Goal: Check status

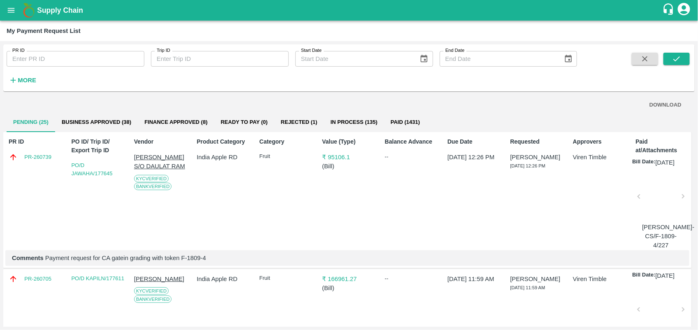
click at [649, 198] on div at bounding box center [660, 199] width 37 height 44
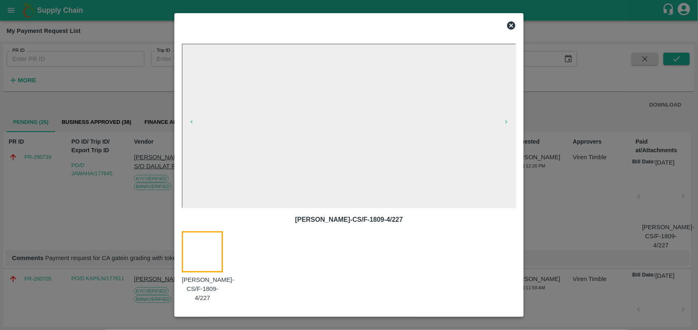
click at [516, 24] on icon at bounding box center [512, 26] width 10 height 10
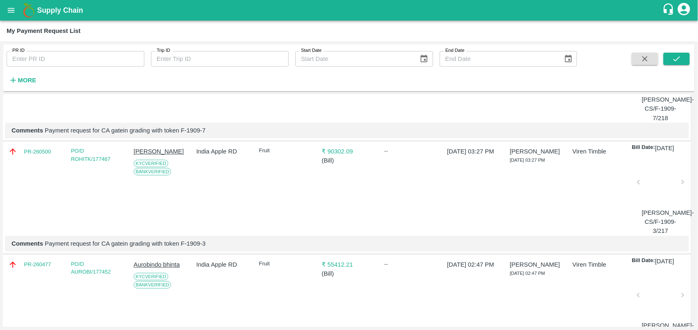
scroll to position [1145, 0]
click at [669, 93] on div at bounding box center [660, 71] width 37 height 44
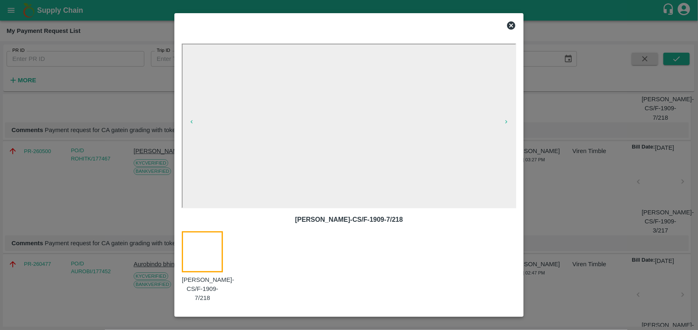
click at [615, 92] on div at bounding box center [349, 165] width 698 height 330
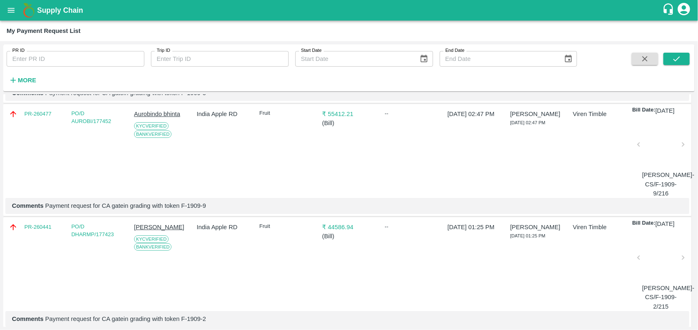
scroll to position [1340, 0]
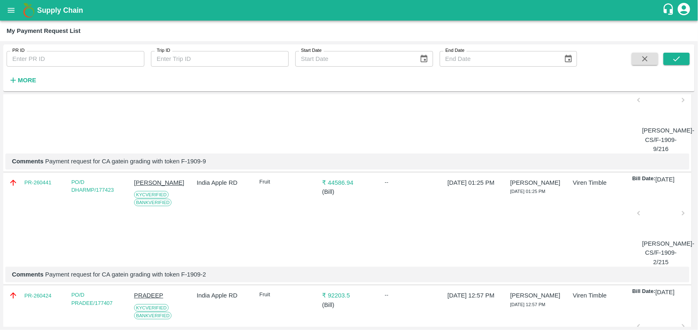
click at [657, 124] on div at bounding box center [660, 103] width 37 height 44
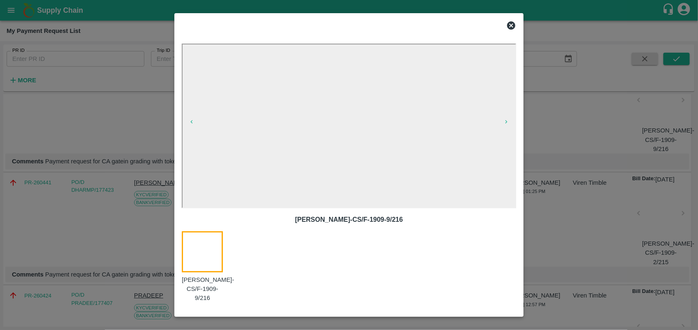
click at [584, 162] on div at bounding box center [349, 165] width 698 height 330
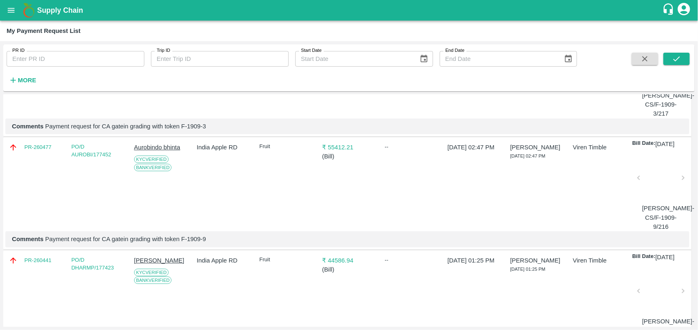
scroll to position [1259, 0]
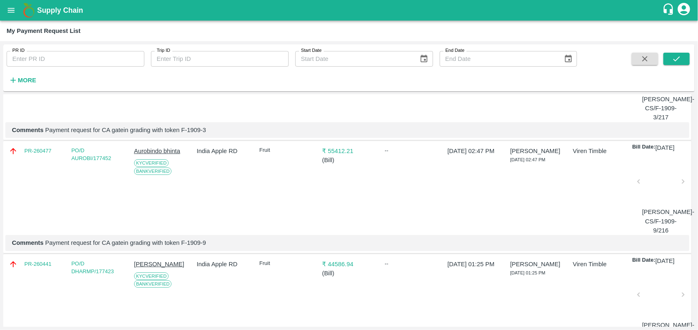
click at [663, 93] on div at bounding box center [660, 71] width 37 height 44
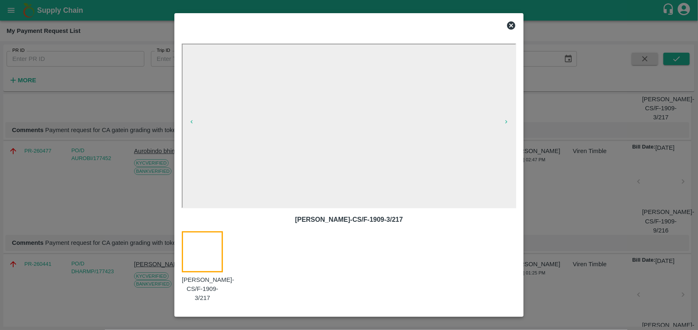
click at [606, 173] on div at bounding box center [349, 165] width 698 height 330
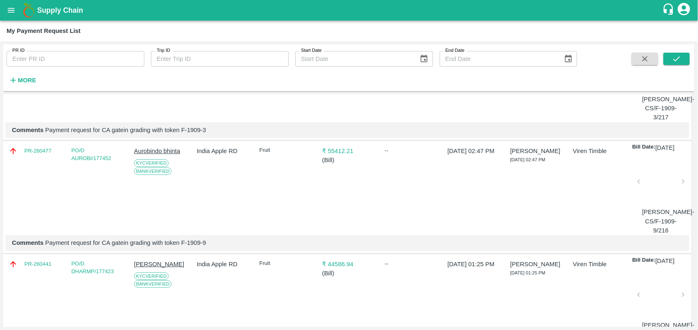
click at [661, 206] on div at bounding box center [660, 184] width 37 height 44
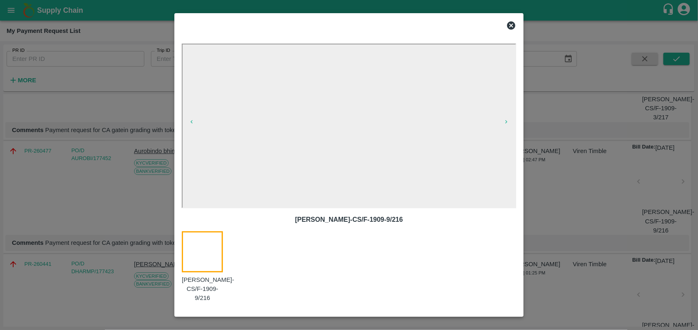
click at [631, 219] on div at bounding box center [349, 165] width 698 height 330
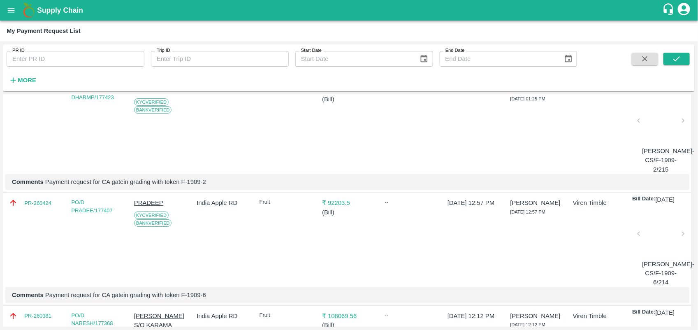
scroll to position [1439, 0]
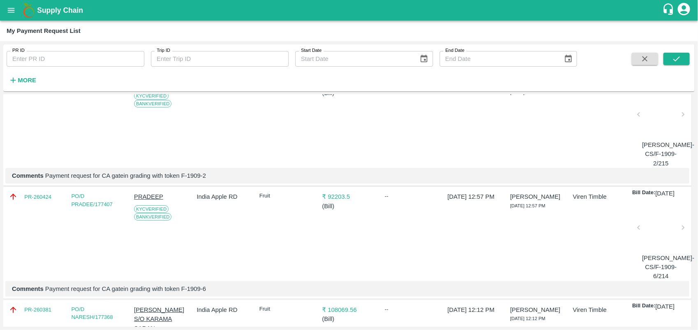
click at [663, 139] on div at bounding box center [660, 117] width 37 height 44
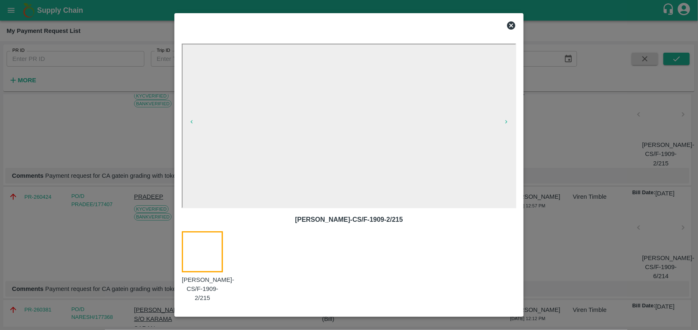
click at [583, 193] on div at bounding box center [349, 165] width 698 height 330
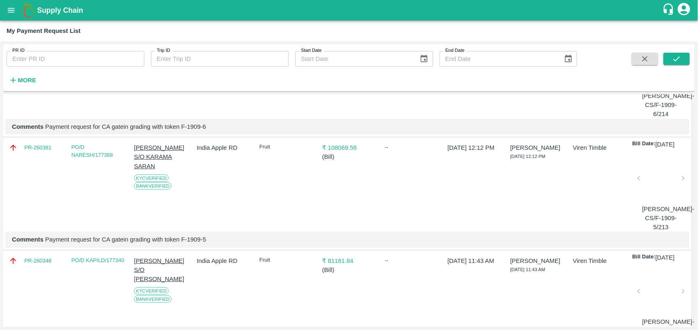
scroll to position [1602, 0]
click at [653, 89] on div at bounding box center [660, 67] width 37 height 44
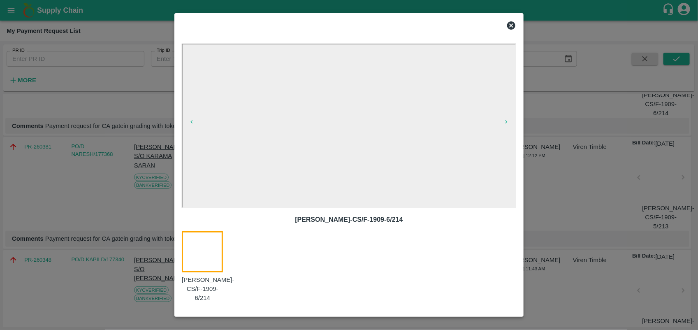
click at [589, 178] on div at bounding box center [349, 165] width 698 height 330
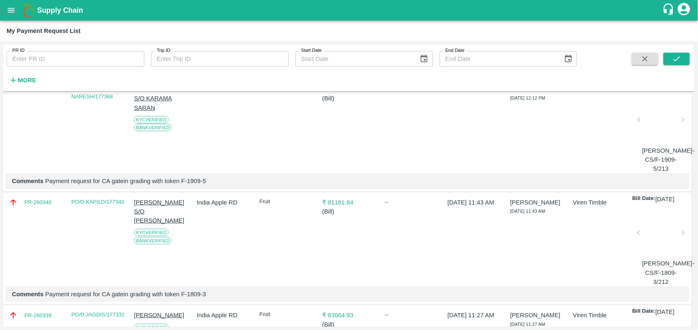
scroll to position [1689, 0]
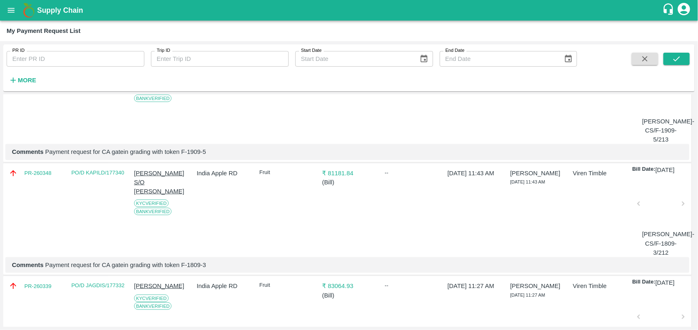
click at [663, 115] on div at bounding box center [660, 93] width 37 height 44
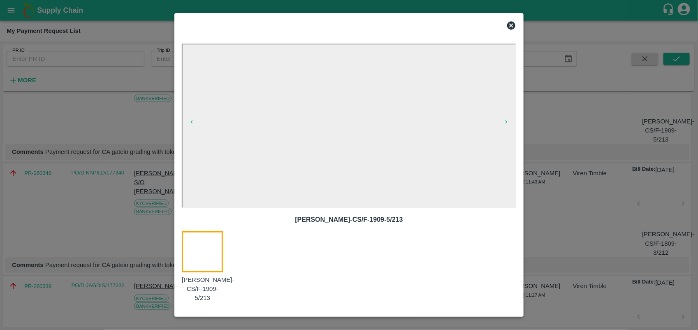
click at [605, 193] on div at bounding box center [349, 165] width 698 height 330
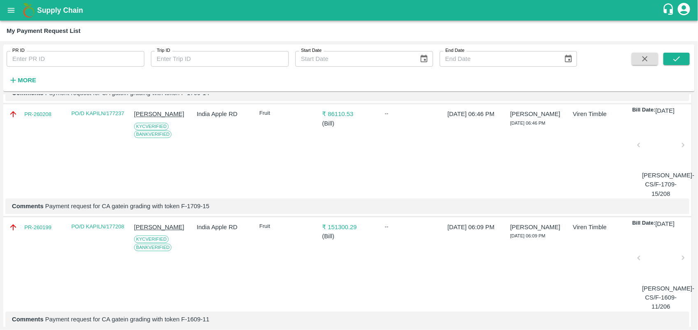
scroll to position [2280, 0]
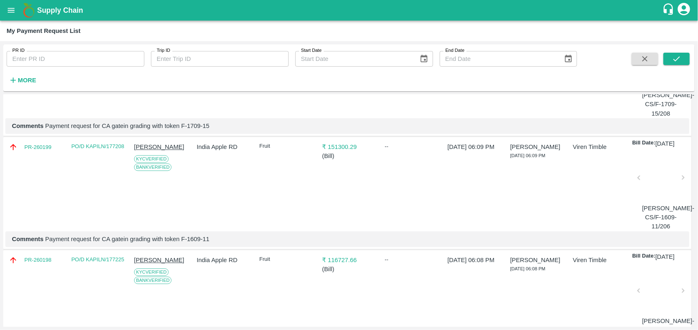
click at [669, 89] on div at bounding box center [660, 67] width 37 height 44
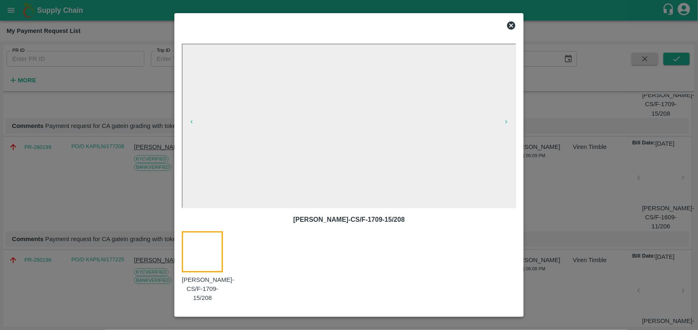
click at [594, 174] on div at bounding box center [349, 165] width 698 height 330
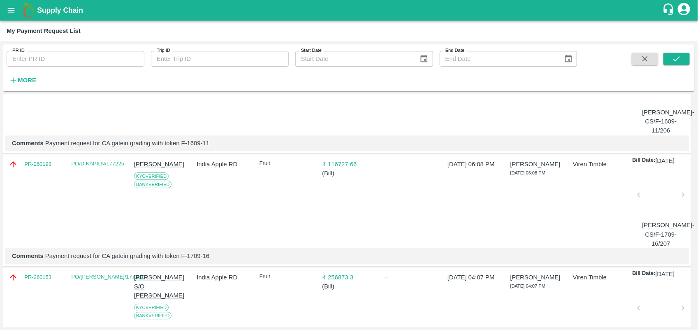
scroll to position [2377, 0]
click at [655, 105] on div at bounding box center [660, 83] width 37 height 44
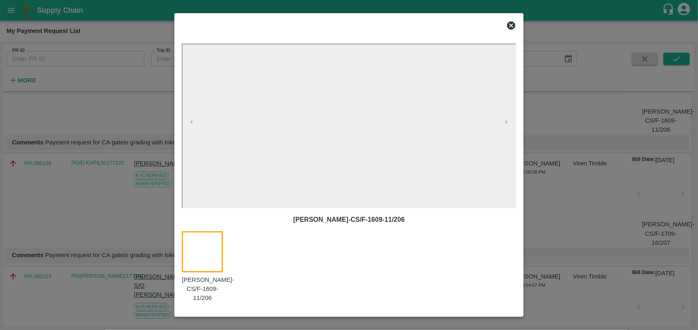
click at [607, 222] on div at bounding box center [349, 165] width 698 height 330
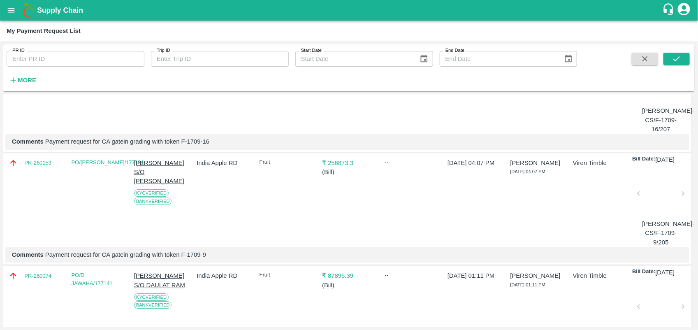
scroll to position [2492, 0]
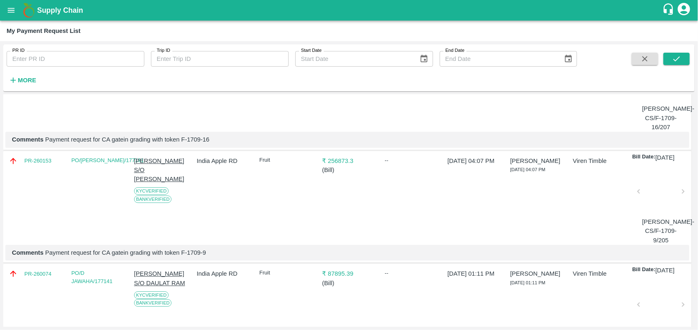
click at [645, 102] on div at bounding box center [660, 81] width 37 height 44
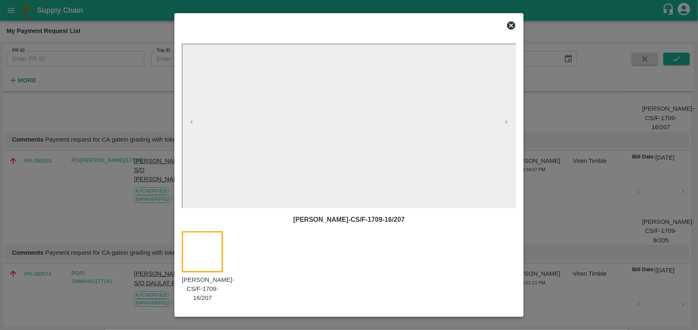
click at [552, 198] on div at bounding box center [349, 165] width 698 height 330
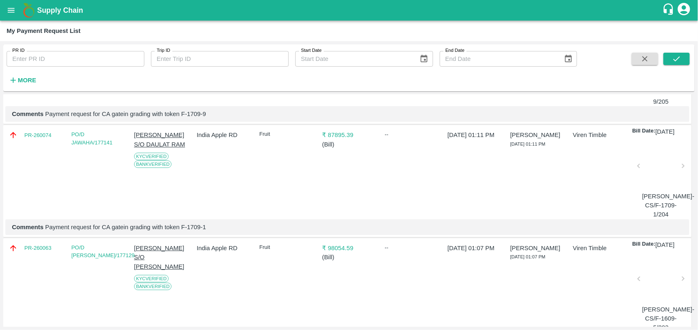
scroll to position [2632, 0]
click at [657, 76] on div at bounding box center [660, 54] width 37 height 44
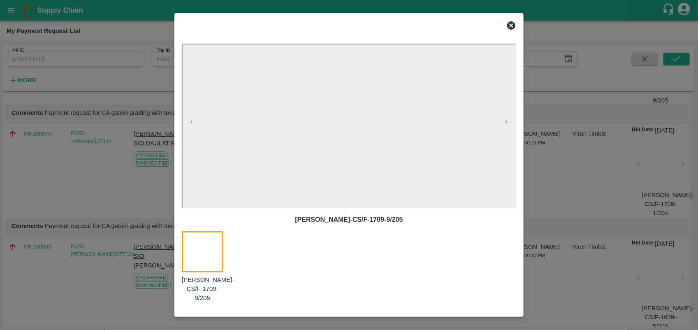
click at [600, 203] on div at bounding box center [349, 165] width 698 height 330
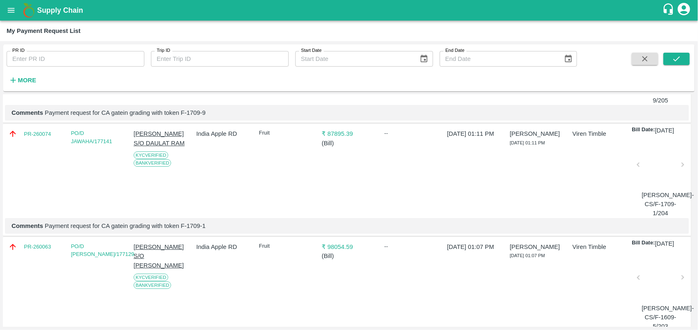
scroll to position [2720, 0]
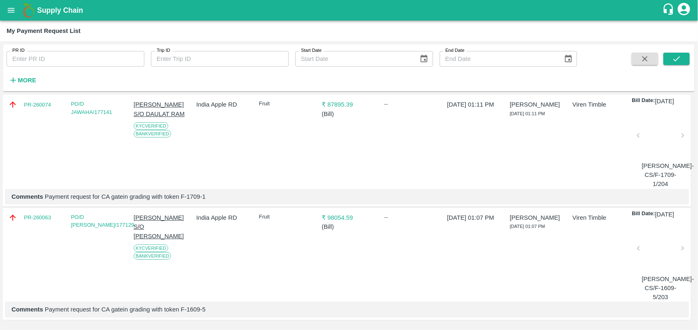
click at [646, 160] on div at bounding box center [660, 138] width 37 height 44
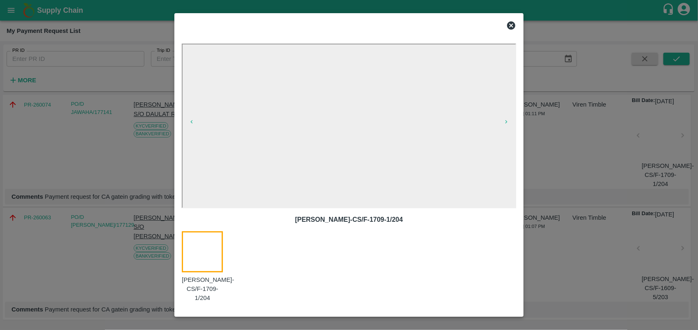
click at [564, 193] on div at bounding box center [349, 165] width 698 height 330
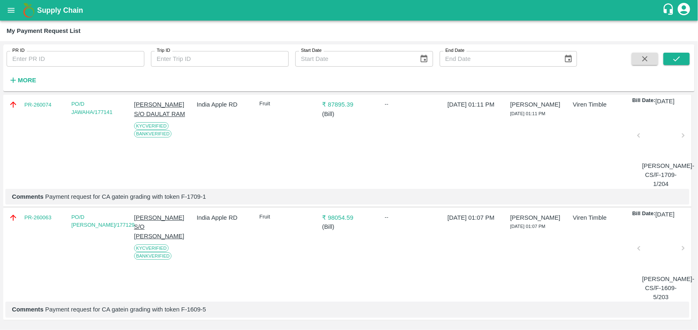
scroll to position [2861, 0]
click at [654, 247] on div at bounding box center [660, 251] width 37 height 44
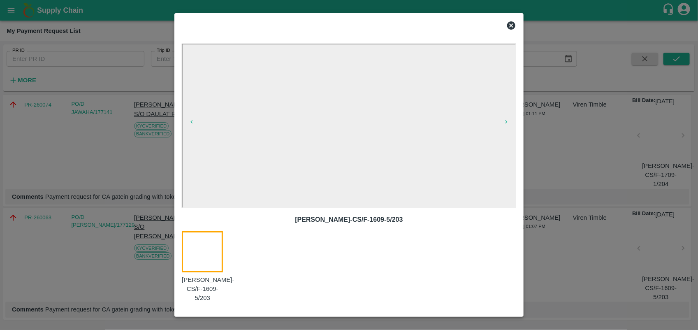
click at [584, 184] on div at bounding box center [349, 165] width 698 height 330
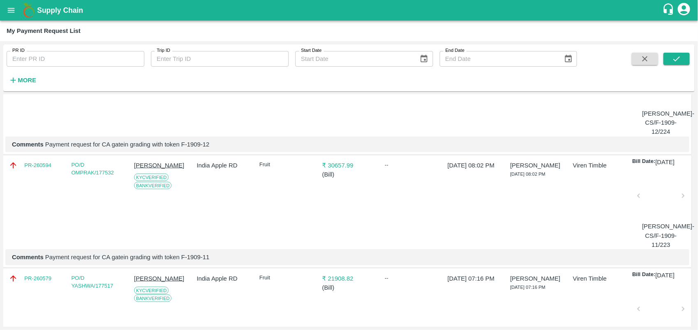
scroll to position [0, 0]
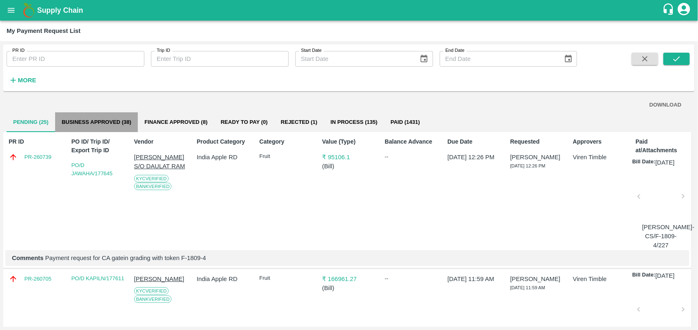
click at [104, 114] on button "Business Approved (38)" at bounding box center [96, 122] width 83 height 20
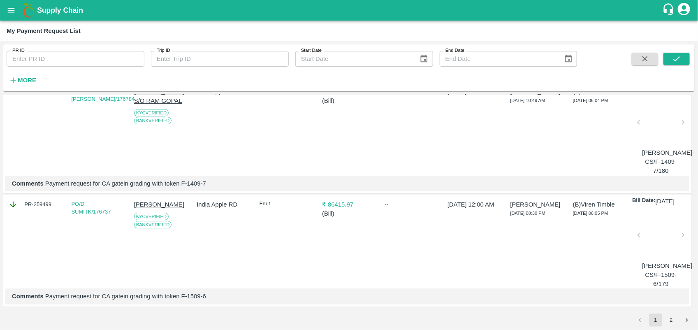
scroll to position [2874, 0]
click at [671, 323] on button "2" at bounding box center [671, 320] width 13 height 13
click at [672, 60] on button "submit" at bounding box center [677, 59] width 26 height 12
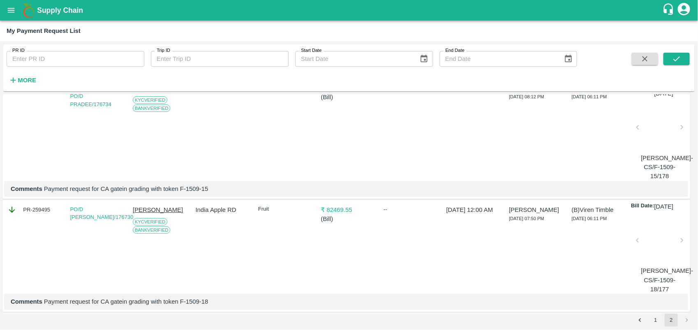
scroll to position [0, 1]
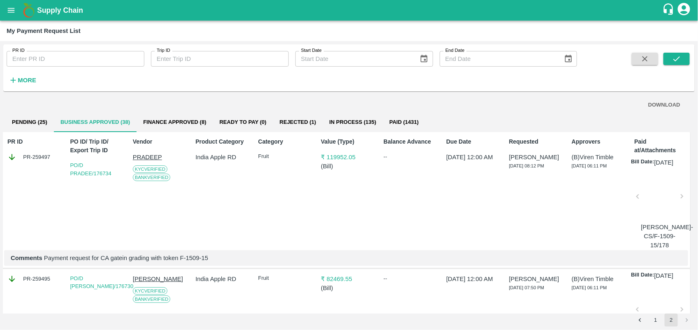
click at [193, 111] on div "DOWNLOAD" at bounding box center [348, 105] width 672 height 14
click at [176, 116] on button "Finance Approved (8)" at bounding box center [175, 122] width 76 height 20
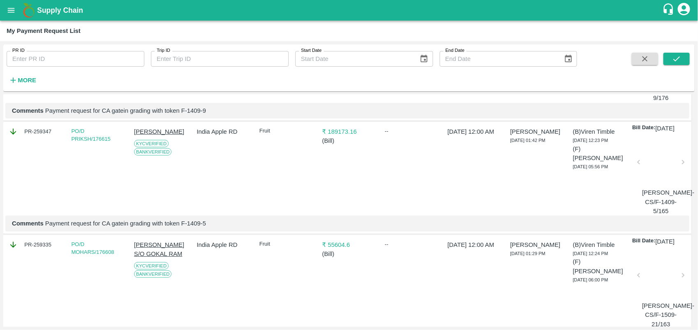
scroll to position [0, 0]
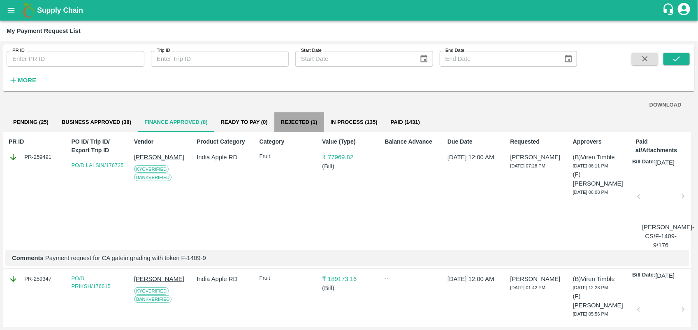
click at [298, 130] on button "Rejected (1)" at bounding box center [300, 122] width 50 height 20
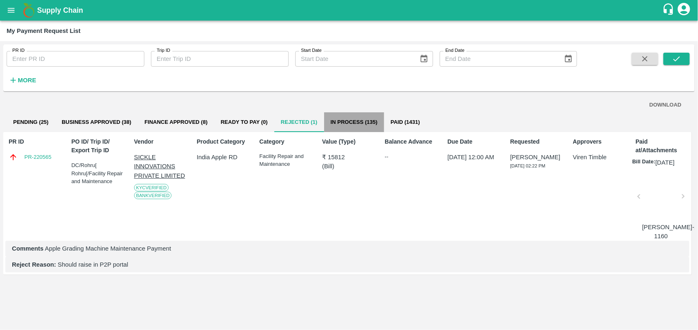
click at [347, 126] on button "In Process (135)" at bounding box center [354, 122] width 60 height 20
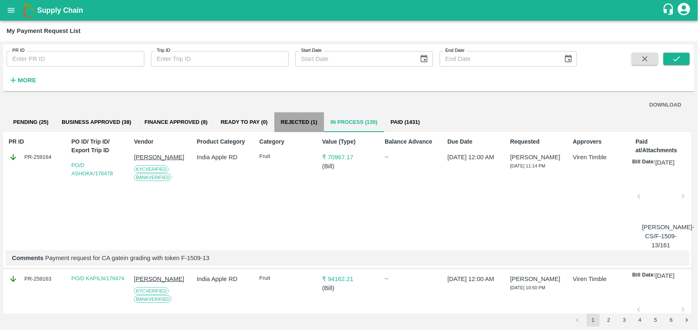
click at [307, 114] on button "Rejected (1)" at bounding box center [300, 122] width 50 height 20
